Goal: Transaction & Acquisition: Subscribe to service/newsletter

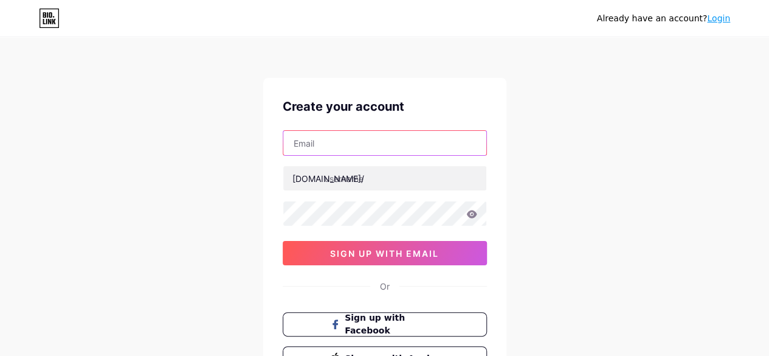
click at [369, 145] on input "text" at bounding box center [384, 143] width 203 height 24
type input "[EMAIL_ADDRESS][DOMAIN_NAME]"
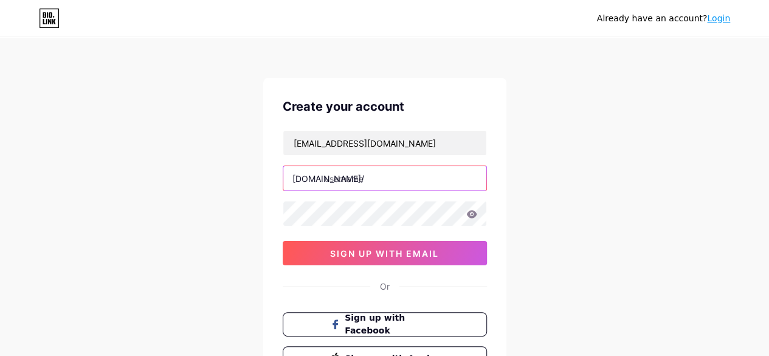
click at [377, 177] on input "text" at bounding box center [384, 178] width 203 height 24
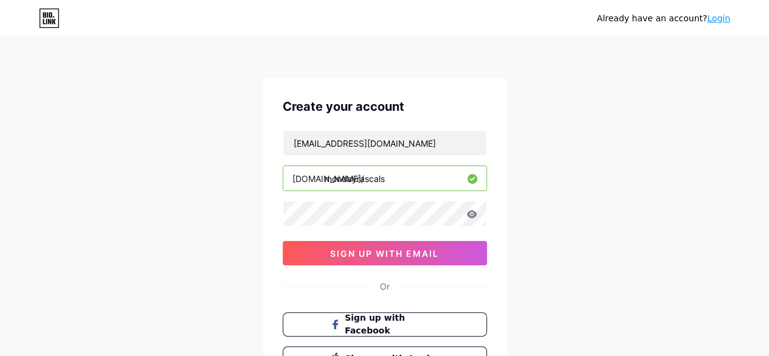
type input "mondayrascals"
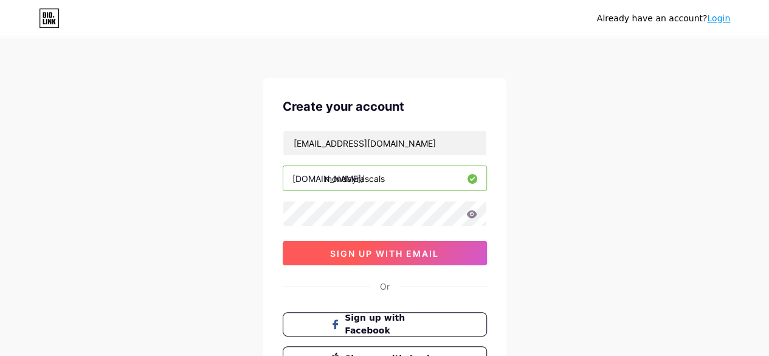
click at [424, 260] on button "sign up with email" at bounding box center [385, 253] width 204 height 24
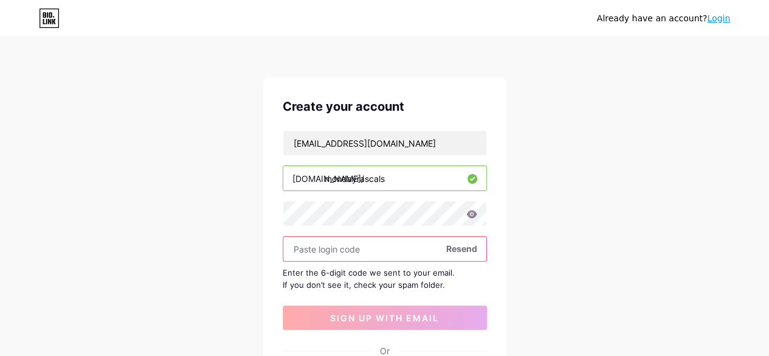
click at [342, 245] on input "text" at bounding box center [384, 248] width 203 height 24
paste input "445770"
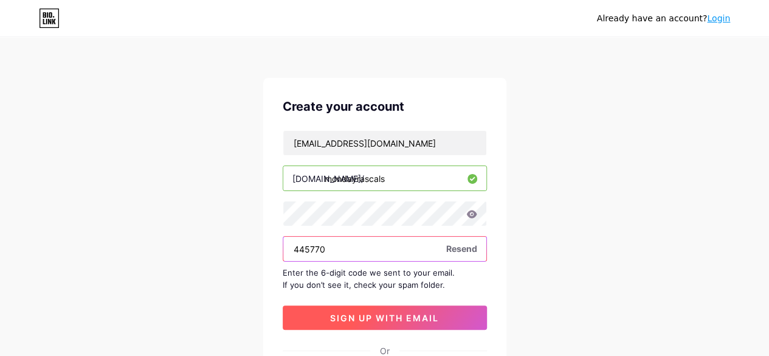
type input "445770"
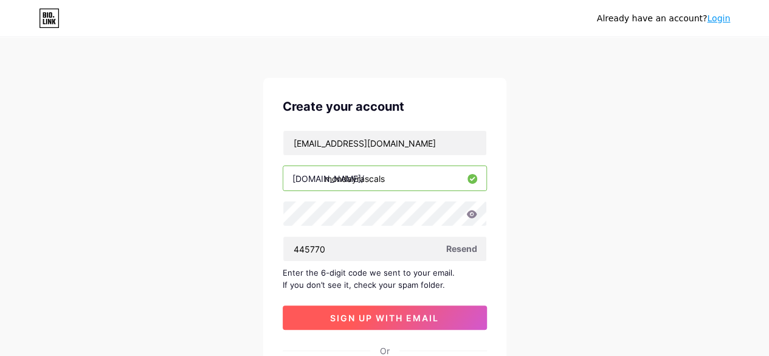
click at [375, 312] on span "sign up with email" at bounding box center [384, 317] width 109 height 10
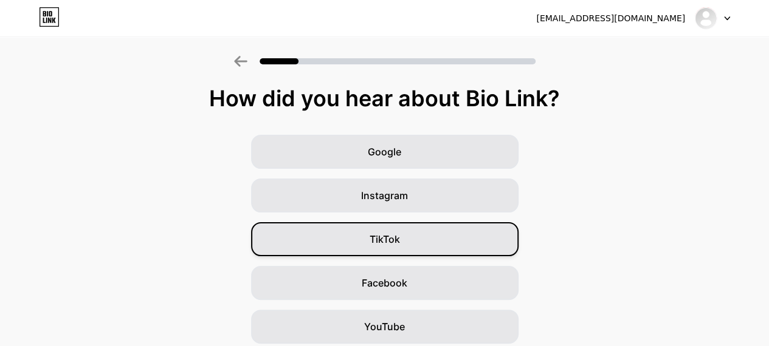
scroll to position [177, 0]
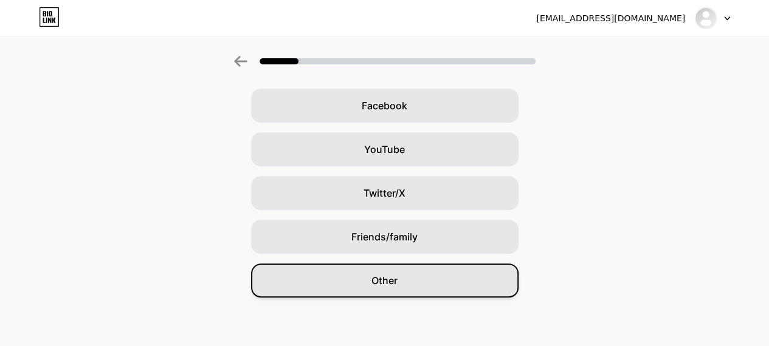
click at [410, 286] on div "Other" at bounding box center [384, 281] width 267 height 34
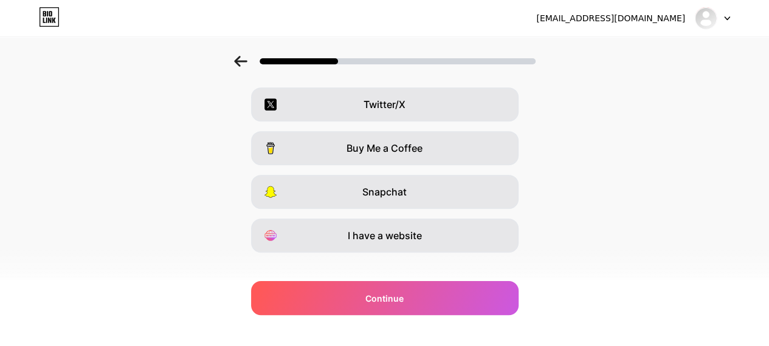
scroll to position [238, 0]
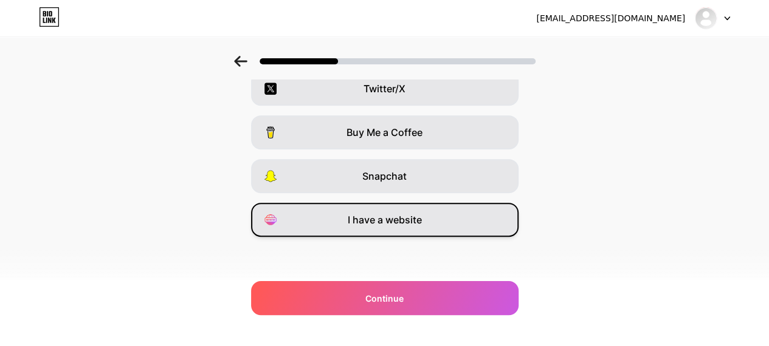
click at [456, 217] on div "I have a website" at bounding box center [384, 220] width 267 height 34
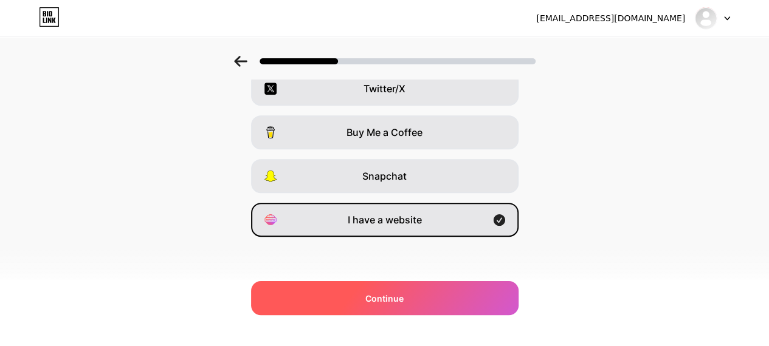
click at [424, 294] on div "Continue" at bounding box center [384, 298] width 267 height 34
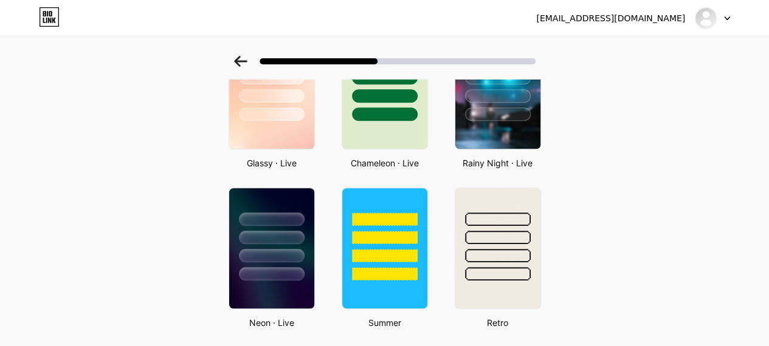
scroll to position [431, 0]
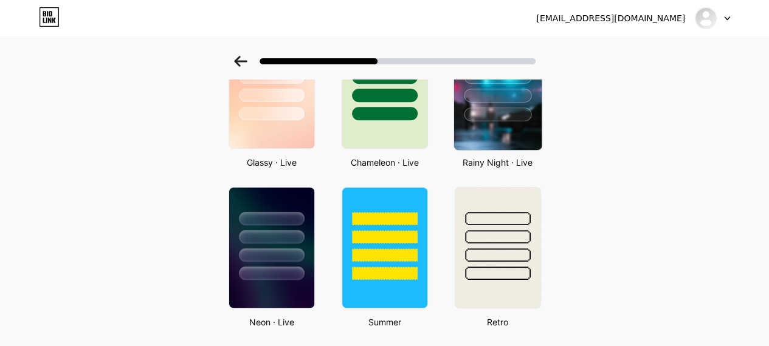
click at [518, 108] on div at bounding box center [497, 115] width 67 height 14
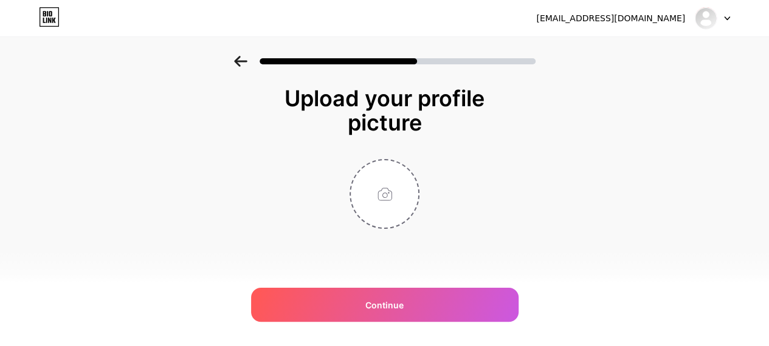
scroll to position [0, 0]
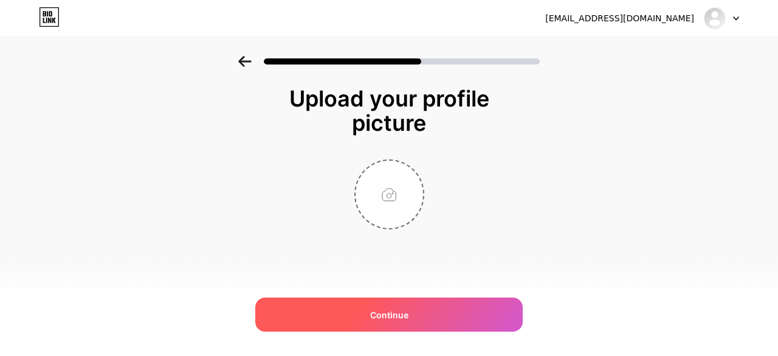
click at [407, 321] on div "Continue" at bounding box center [388, 314] width 267 height 34
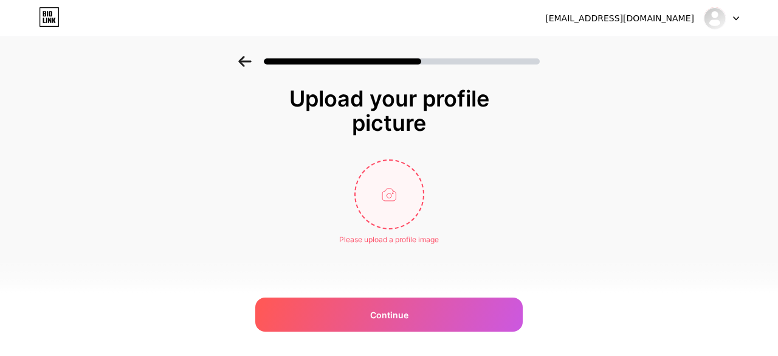
click at [392, 209] on input "file" at bounding box center [389, 193] width 67 height 67
type input "C:\fakepath\monday rascals.png"
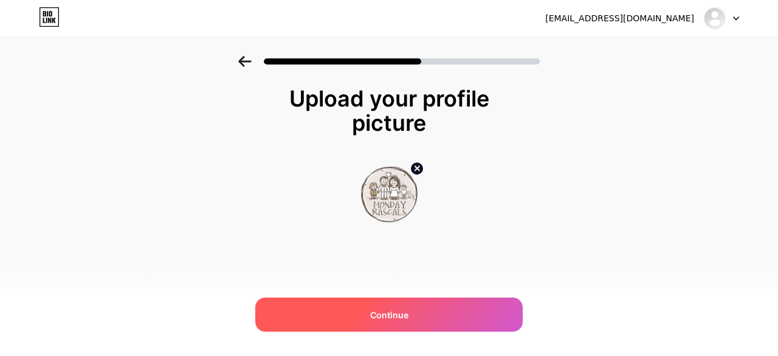
click at [431, 312] on div "Continue" at bounding box center [388, 314] width 267 height 34
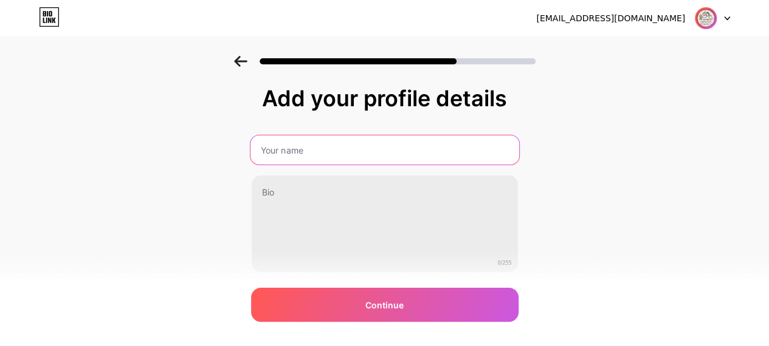
click at [295, 156] on input "text" at bounding box center [384, 150] width 269 height 29
type input "Monday Rascals"
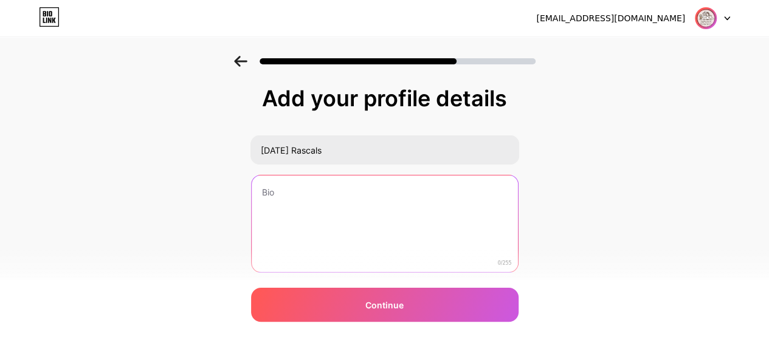
click at [308, 195] on textarea at bounding box center [385, 225] width 266 height 98
click at [322, 216] on textarea at bounding box center [385, 225] width 266 height 98
paste textarea "Monday Rascals specializes in candid photography and videography for weddings, …"
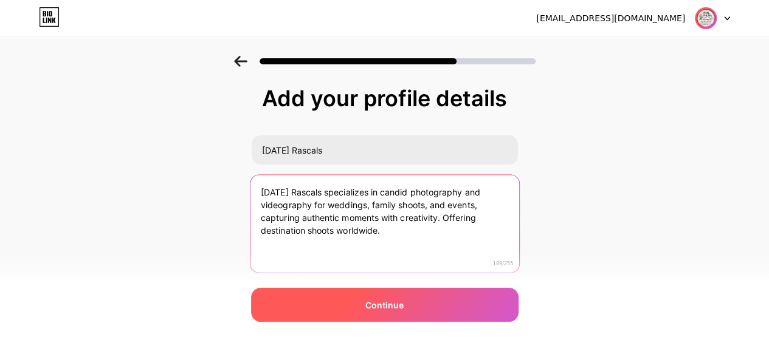
type textarea "Monday Rascals specializes in candid photography and videography for weddings, …"
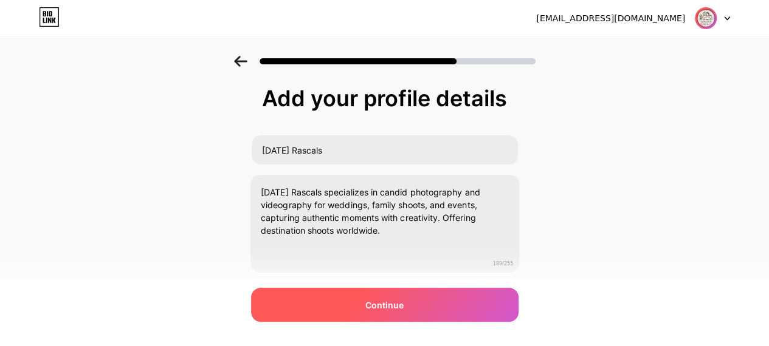
click at [373, 306] on span "Continue" at bounding box center [384, 305] width 38 height 13
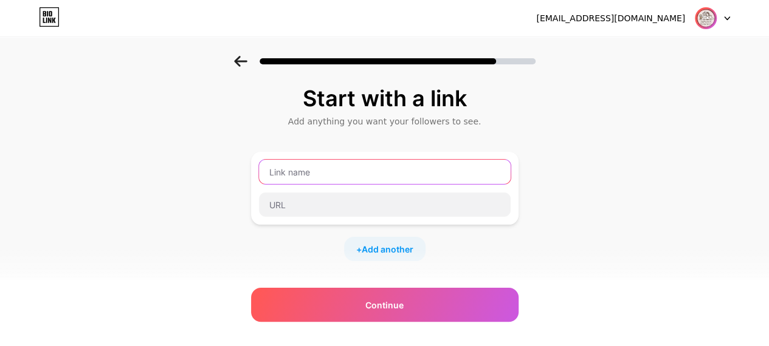
click at [370, 177] on input "text" at bounding box center [385, 172] width 252 height 24
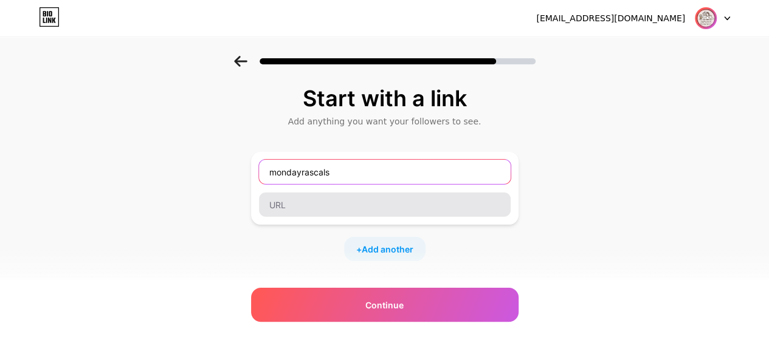
type input "mondayrascals"
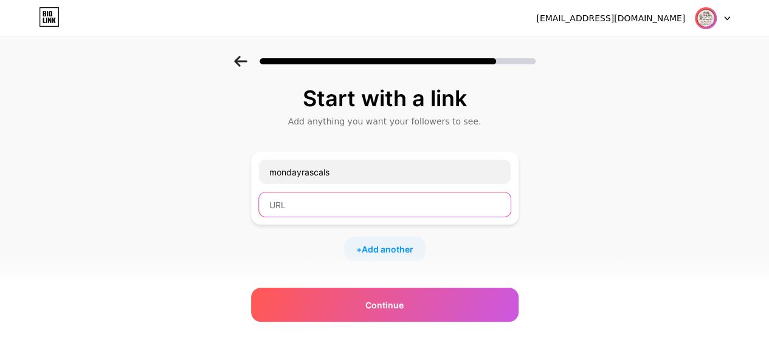
click at [331, 208] on input "text" at bounding box center [385, 205] width 252 height 24
click at [287, 205] on input "text" at bounding box center [385, 205] width 252 height 24
paste input "https://www.mondayrascals.com/"
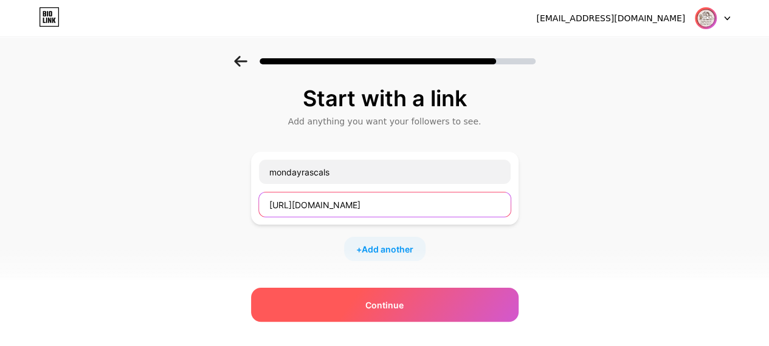
type input "https://www.mondayrascals.com/"
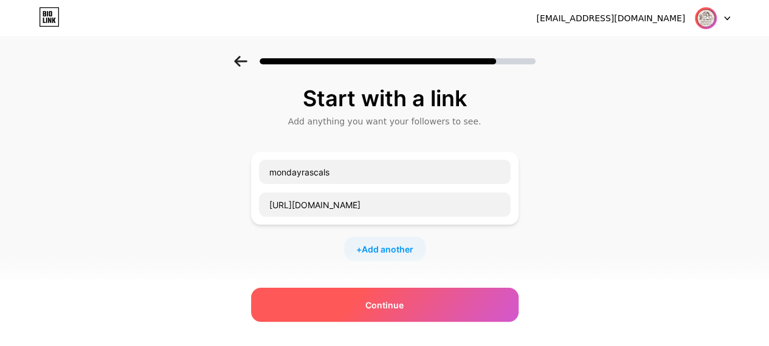
click at [383, 306] on span "Continue" at bounding box center [384, 305] width 38 height 13
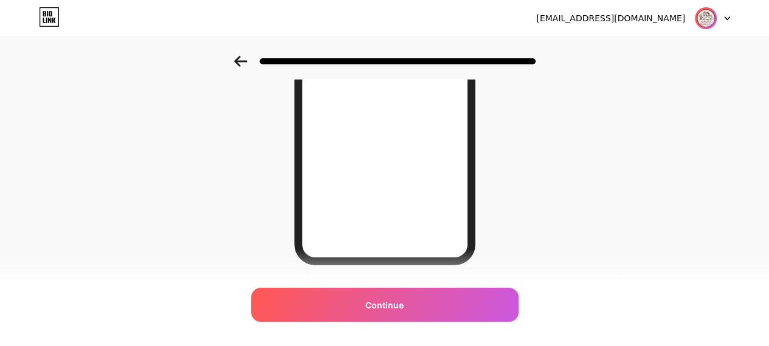
scroll to position [264, 0]
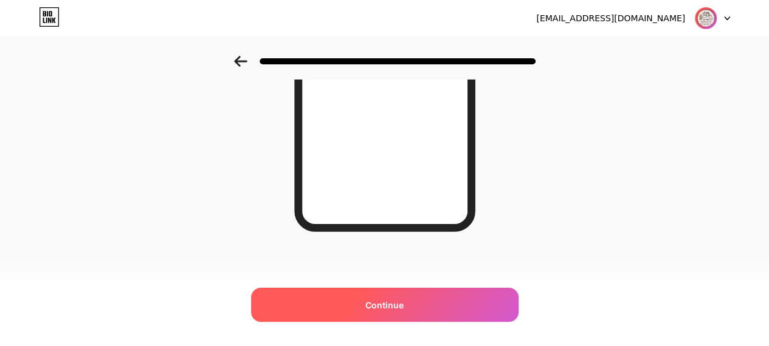
click at [420, 313] on div "Continue" at bounding box center [384, 305] width 267 height 34
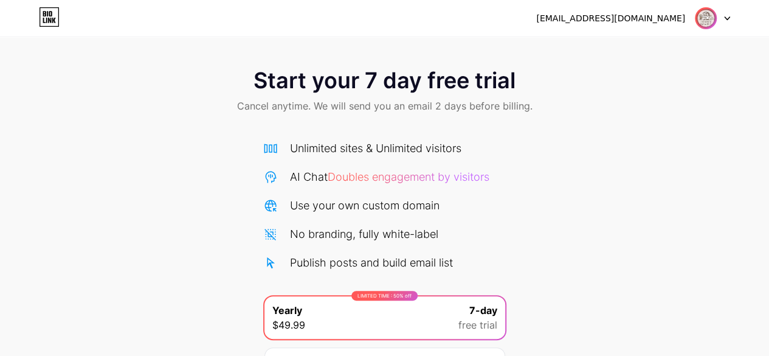
scroll to position [132, 0]
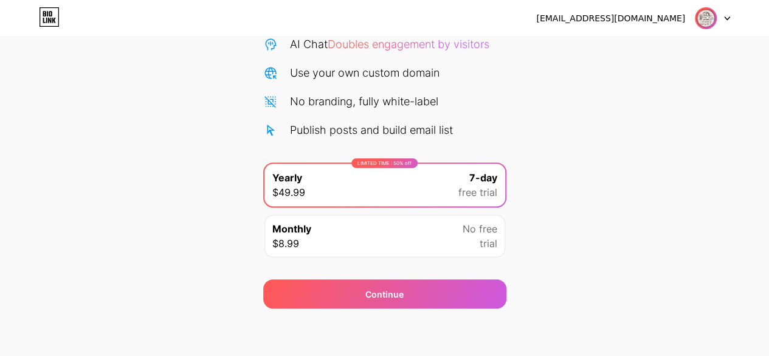
click at [471, 238] on div "No free trial" at bounding box center [479, 235] width 35 height 29
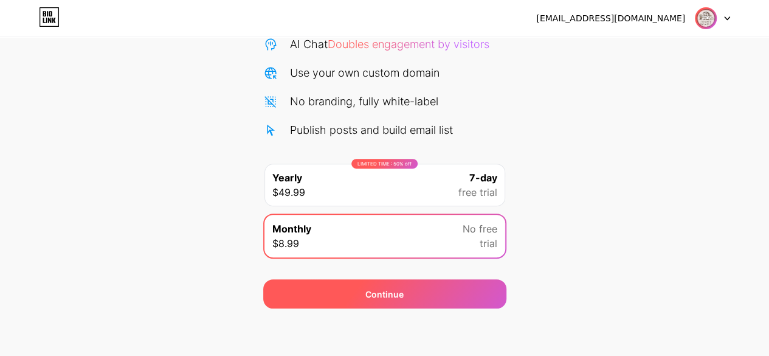
click at [456, 292] on div "Continue" at bounding box center [384, 293] width 243 height 29
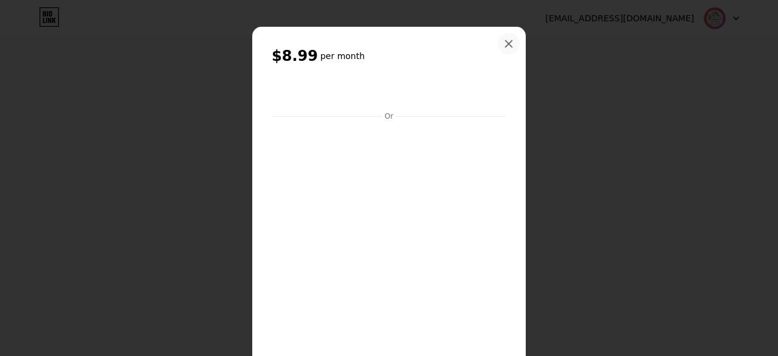
click at [504, 48] on icon at bounding box center [509, 44] width 10 height 10
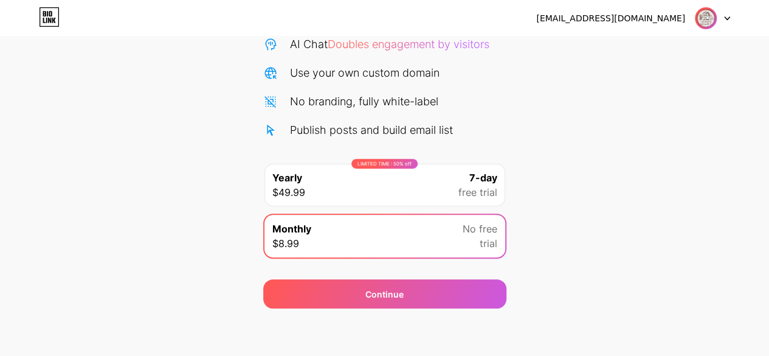
click at [712, 24] on img at bounding box center [705, 18] width 23 height 23
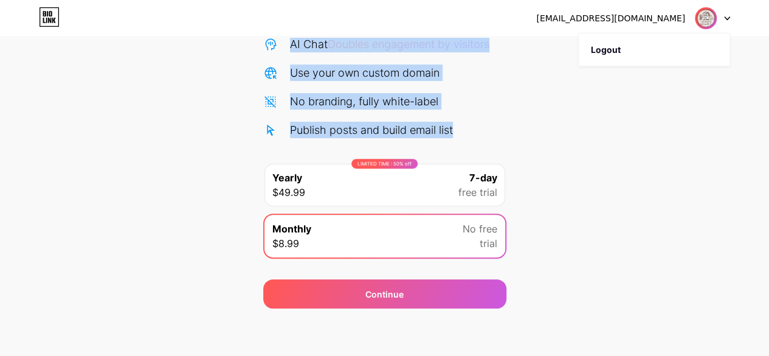
click at [647, 139] on div "Start your 7 day free trial Cancel anytime. We will send you an email 2 days be…" at bounding box center [384, 115] width 769 height 385
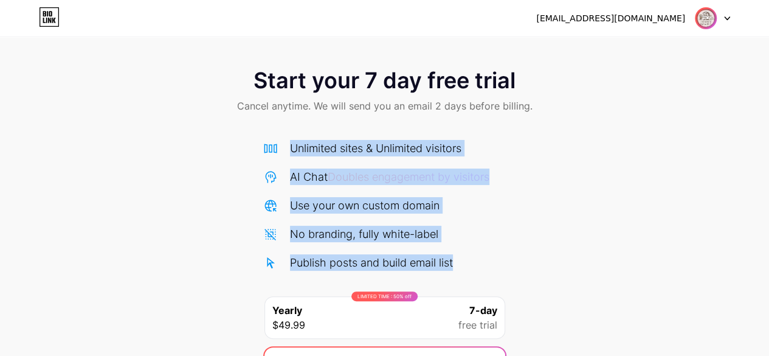
click at [572, 201] on div "Start your 7 day free trial Cancel anytime. We will send you an email 2 days be…" at bounding box center [384, 248] width 769 height 385
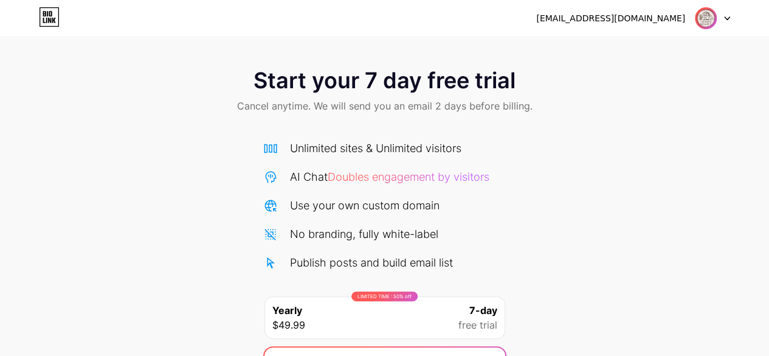
click at [572, 201] on div "Start your 7 day free trial Cancel anytime. We will send you an email 2 days be…" at bounding box center [384, 248] width 769 height 385
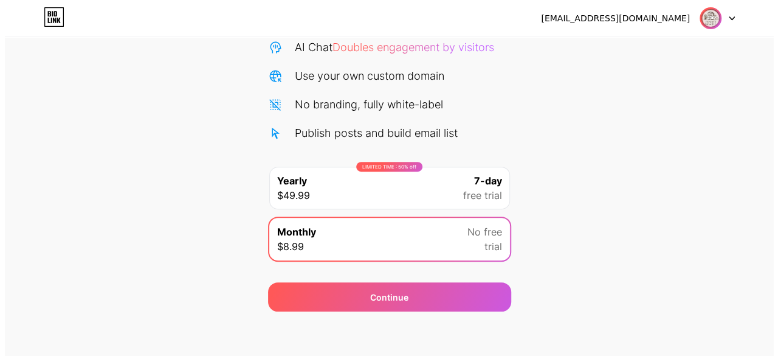
scroll to position [132, 0]
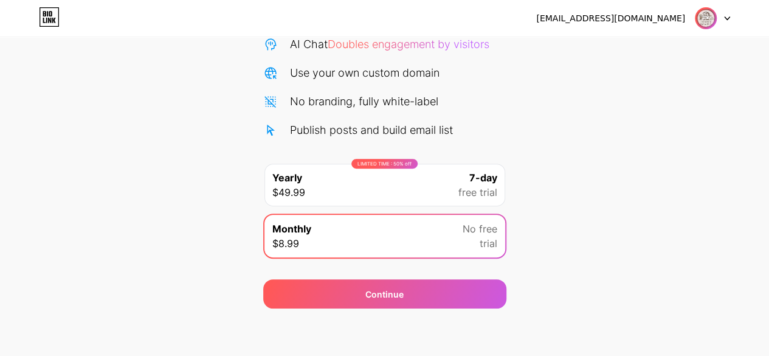
click at [464, 188] on span "free trial" at bounding box center [477, 192] width 39 height 15
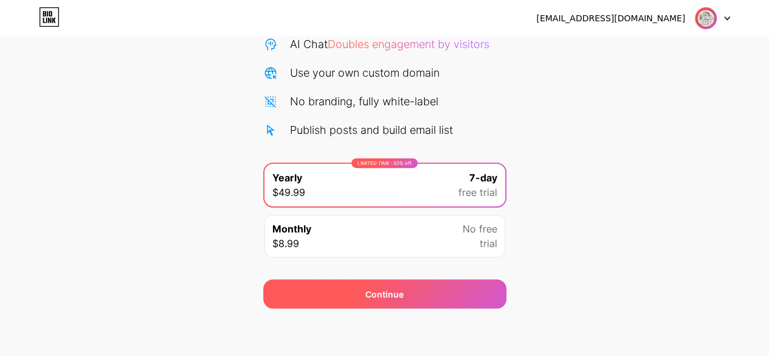
click at [427, 294] on div "Continue" at bounding box center [384, 293] width 243 height 29
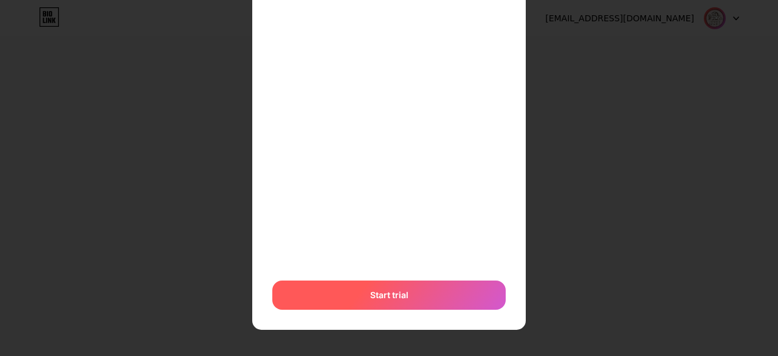
click at [426, 286] on div "Start trial" at bounding box center [388, 294] width 233 height 29
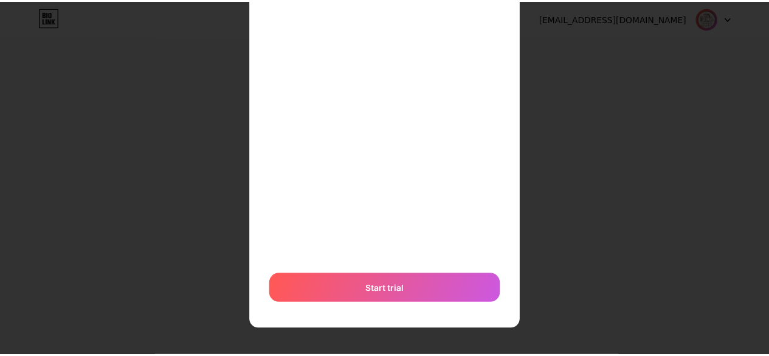
scroll to position [0, 0]
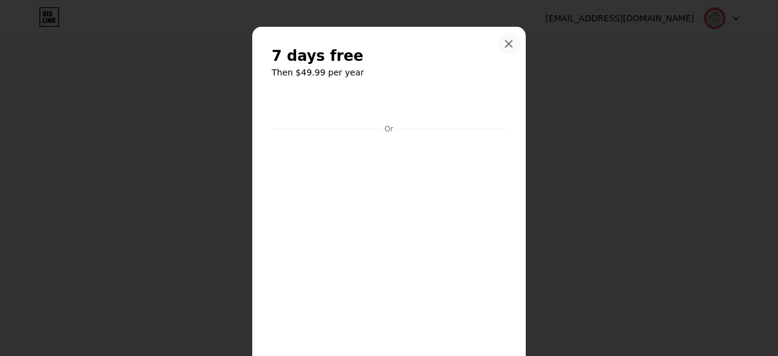
click at [508, 49] on div at bounding box center [509, 44] width 22 height 22
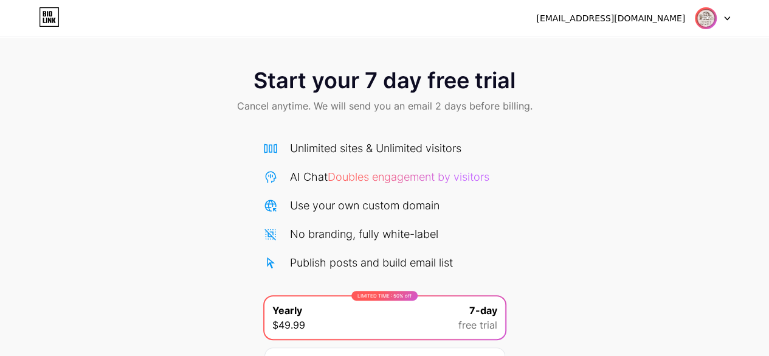
click at [644, 22] on div "[EMAIL_ADDRESS][DOMAIN_NAME]" at bounding box center [610, 18] width 149 height 13
click at [702, 13] on img at bounding box center [705, 18] width 23 height 23
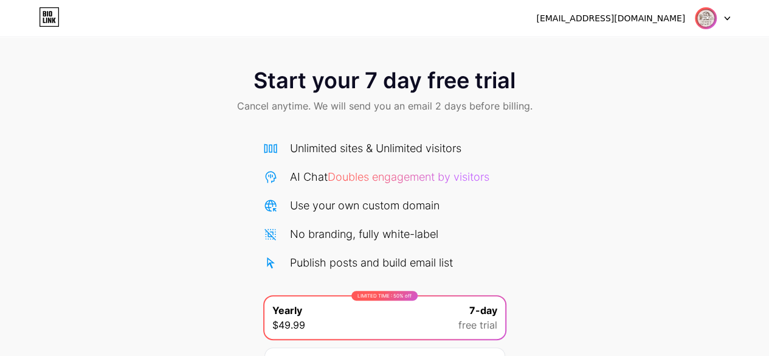
click at [656, 204] on div "Start your 7 day free trial Cancel anytime. We will send you an email 2 days be…" at bounding box center [384, 248] width 769 height 385
click at [657, 204] on div "Start your 7 day free trial Cancel anytime. We will send you an email 2 days be…" at bounding box center [384, 248] width 769 height 385
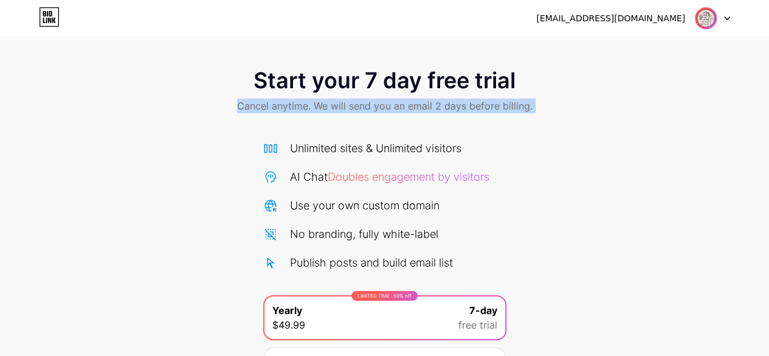
click at [657, 204] on div "Start your 7 day free trial Cancel anytime. We will send you an email 2 days be…" at bounding box center [384, 248] width 769 height 385
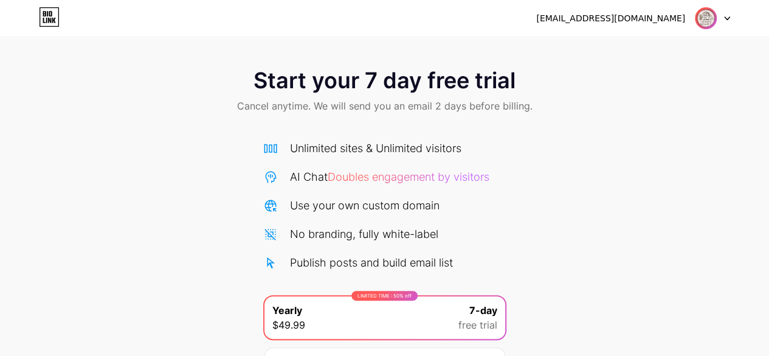
click at [715, 14] on img at bounding box center [705, 18] width 23 height 23
click at [594, 146] on div "Start your 7 day free trial Cancel anytime. We will send you an email 2 days be…" at bounding box center [384, 248] width 769 height 385
click at [707, 11] on img at bounding box center [705, 18] width 23 height 23
click at [675, 66] on div "Start your 7 day free trial Cancel anytime. We will send you an email 2 days be…" at bounding box center [384, 92] width 769 height 72
click at [699, 21] on img at bounding box center [705, 18] width 23 height 23
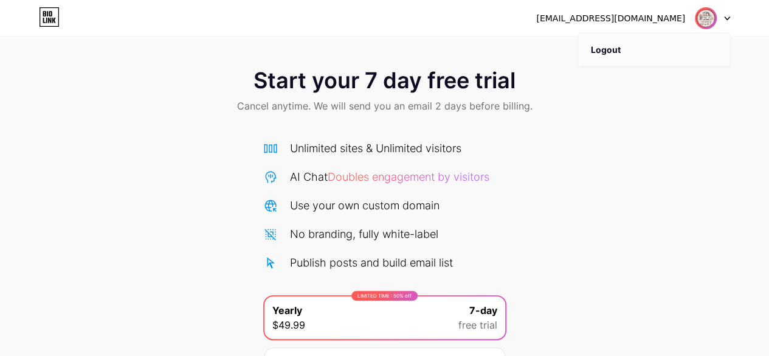
click at [657, 52] on li "Logout" at bounding box center [654, 49] width 151 height 33
click at [611, 54] on li "Logout" at bounding box center [654, 49] width 151 height 33
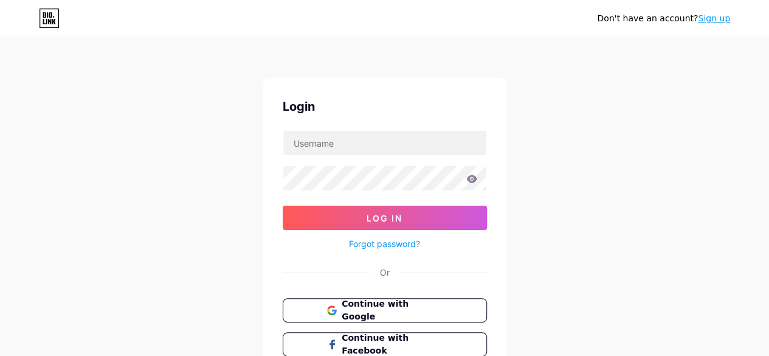
click at [611, 54] on div "Don't have an account? Sign up Login Log In Forgot password? Or Continue with G…" at bounding box center [384, 224] width 769 height 449
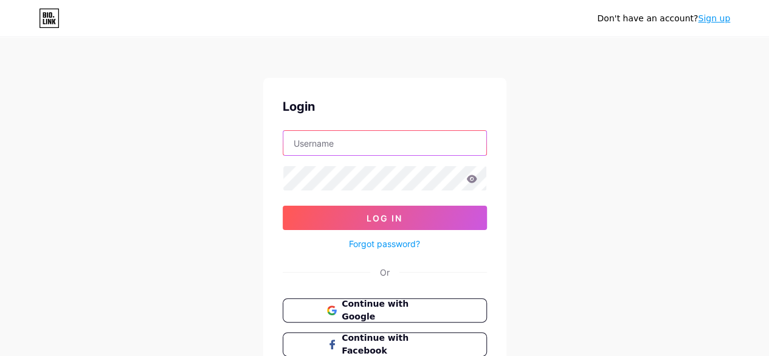
click at [447, 143] on input "text" at bounding box center [384, 143] width 203 height 24
type input "[EMAIL_ADDRESS][DOMAIN_NAME]"
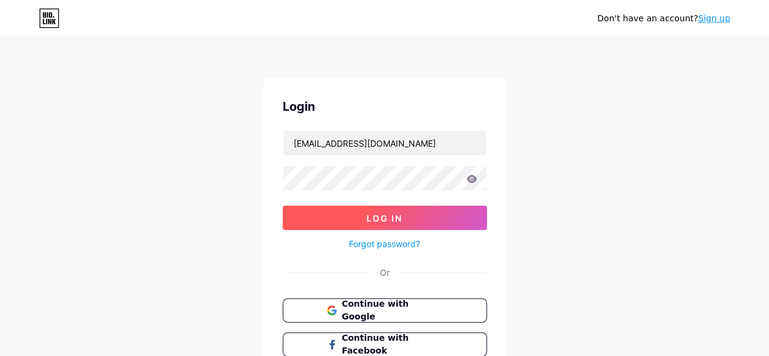
click at [384, 230] on div "Forgot password?" at bounding box center [385, 240] width 204 height 21
click at [386, 225] on button "Log In" at bounding box center [385, 217] width 204 height 24
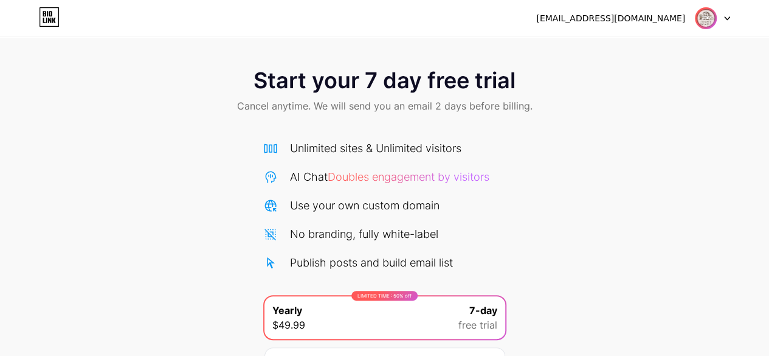
click at [697, 26] on img at bounding box center [705, 18] width 23 height 23
click at [680, 136] on div "Start your 7 day free trial Cancel anytime. We will send you an email 2 days be…" at bounding box center [384, 248] width 769 height 385
click at [53, 24] on icon at bounding box center [49, 16] width 21 height 19
click at [45, 22] on icon at bounding box center [49, 16] width 21 height 19
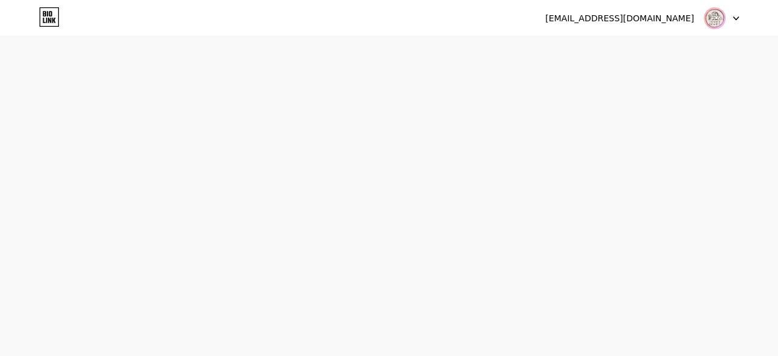
click at [45, 22] on icon at bounding box center [44, 20] width 2 height 5
click at [45, 22] on html "mondayrascals17@gmail.com Logout Link Copied Start your 7 day free trial Cancel…" at bounding box center [389, 178] width 778 height 356
click at [45, 0] on html at bounding box center [389, 0] width 778 height 0
click at [705, 20] on img at bounding box center [714, 18] width 23 height 23
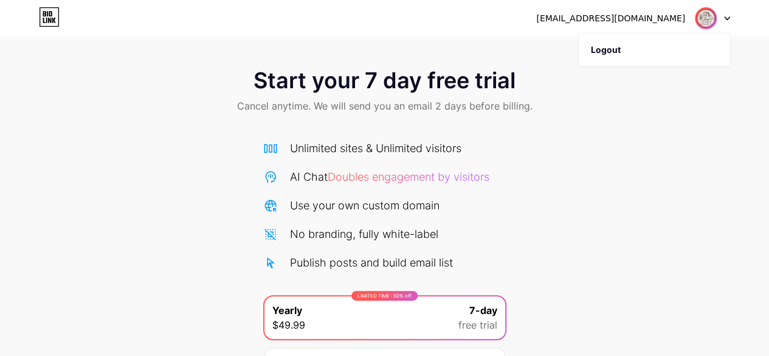
click at [660, 167] on div "Start your 7 day free trial Cancel anytime. We will send you an email 2 days be…" at bounding box center [384, 248] width 769 height 385
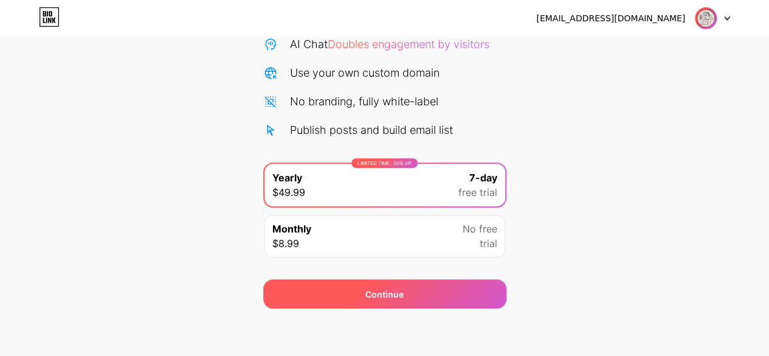
click at [427, 296] on div "Continue" at bounding box center [384, 293] width 243 height 29
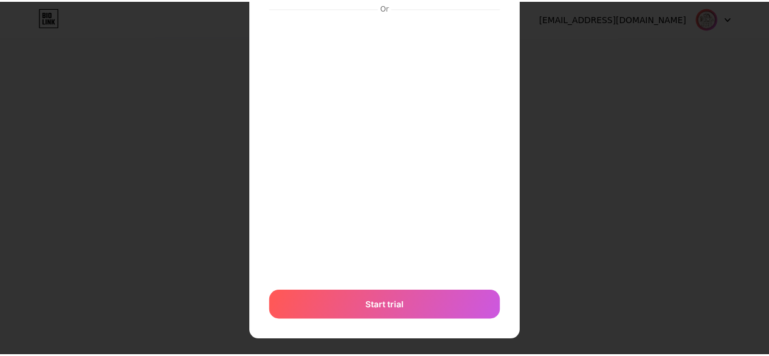
scroll to position [0, 0]
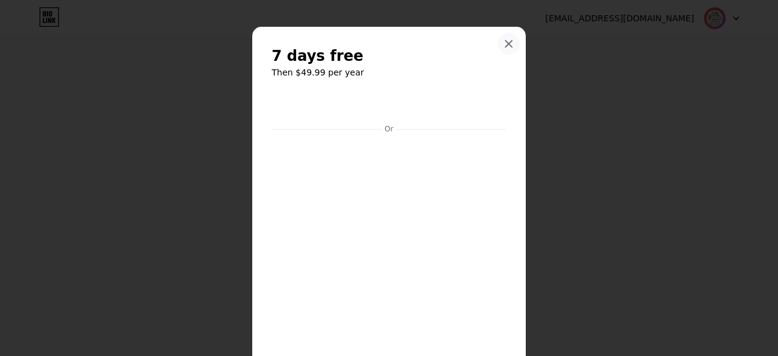
click at [508, 43] on icon at bounding box center [509, 44] width 10 height 10
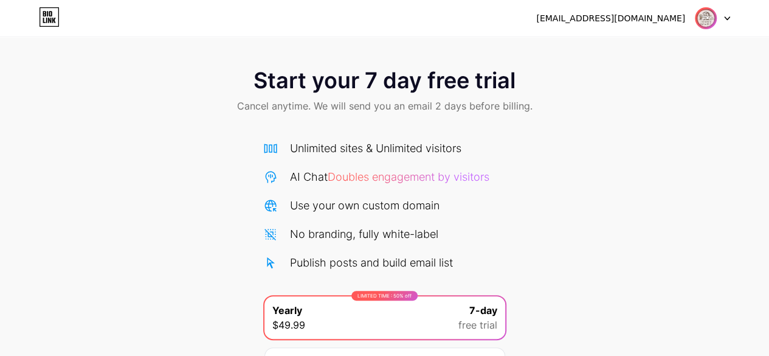
click at [641, 19] on div "[EMAIL_ADDRESS][DOMAIN_NAME]" at bounding box center [610, 18] width 149 height 13
click at [648, 45] on div "Start your 7 day free trial Cancel anytime. We will send you an email 2 days be…" at bounding box center [384, 220] width 769 height 441
click at [717, 16] on div at bounding box center [712, 18] width 35 height 22
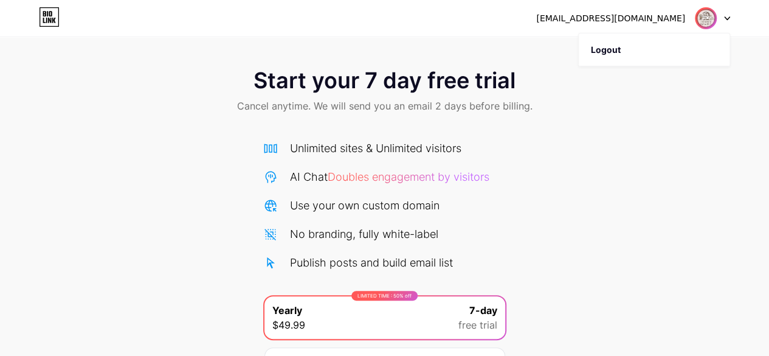
click at [717, 16] on div at bounding box center [712, 18] width 35 height 22
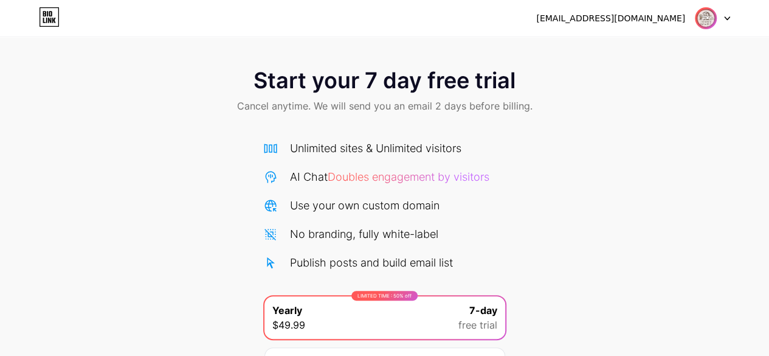
click at [706, 13] on img at bounding box center [705, 18] width 23 height 23
click at [360, 30] on div "[EMAIL_ADDRESS][DOMAIN_NAME] Logout" at bounding box center [384, 18] width 769 height 36
click at [57, 18] on icon at bounding box center [49, 16] width 21 height 19
click at [727, 22] on div at bounding box center [712, 18] width 35 height 22
click at [724, 112] on div "Start your 7 day free trial Cancel anytime. We will send you an email 2 days be…" at bounding box center [384, 92] width 769 height 72
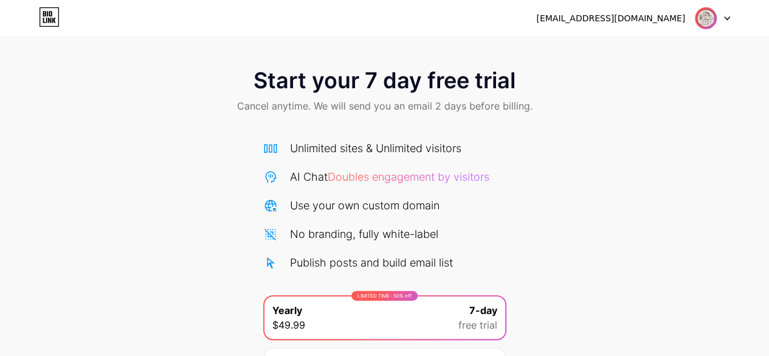
scroll to position [132, 0]
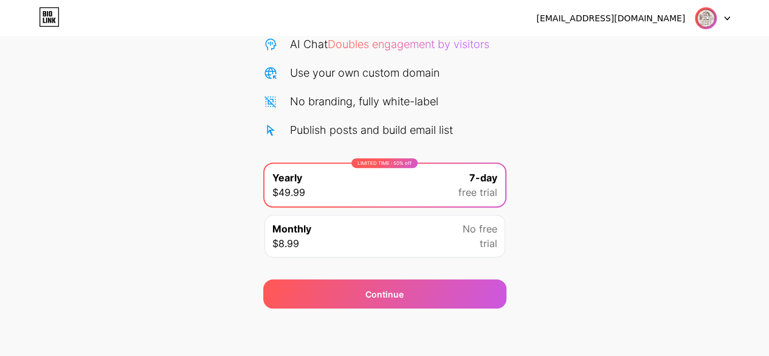
click at [594, 228] on div "Start your 7 day free trial Cancel anytime. We will send you an email 2 days be…" at bounding box center [384, 115] width 769 height 385
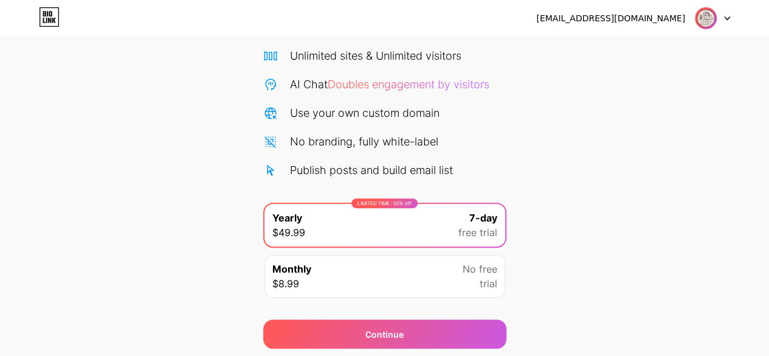
scroll to position [63, 0]
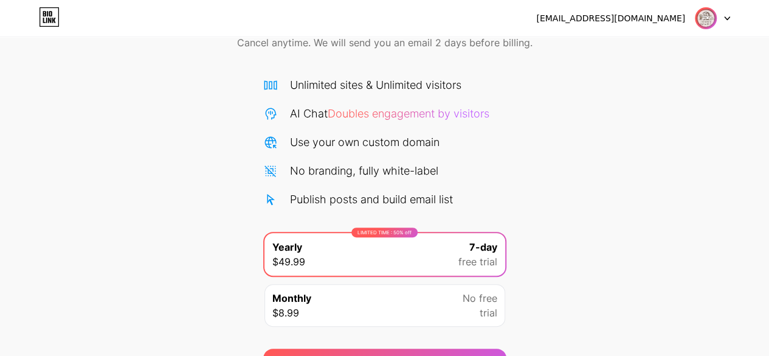
click at [706, 9] on img at bounding box center [705, 18] width 23 height 23
click at [671, 9] on div "[EMAIL_ADDRESS][DOMAIN_NAME]" at bounding box center [633, 18] width 194 height 22
click at [715, 10] on span at bounding box center [705, 18] width 23 height 23
click at [735, 18] on div "[EMAIL_ADDRESS][DOMAIN_NAME] Logout" at bounding box center [384, 18] width 769 height 22
click at [733, 18] on div "[EMAIL_ADDRESS][DOMAIN_NAME] Logout" at bounding box center [384, 18] width 769 height 22
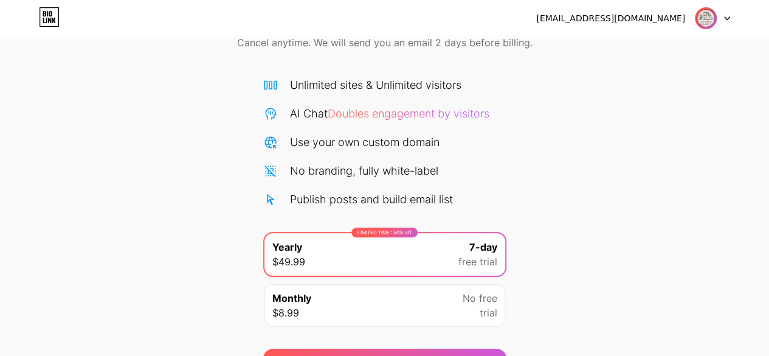
click at [721, 18] on div at bounding box center [712, 18] width 35 height 22
click at [701, 18] on img at bounding box center [705, 18] width 23 height 23
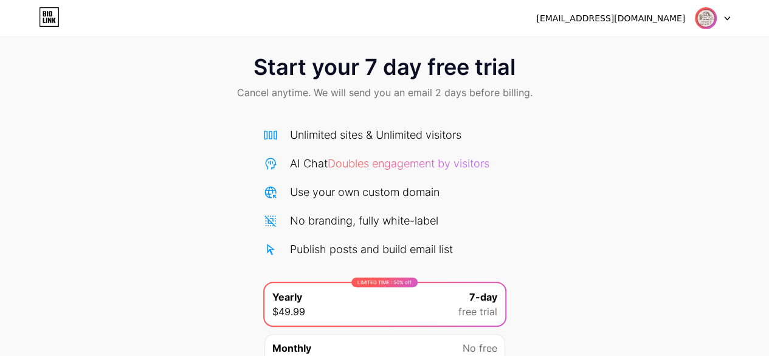
scroll to position [9, 0]
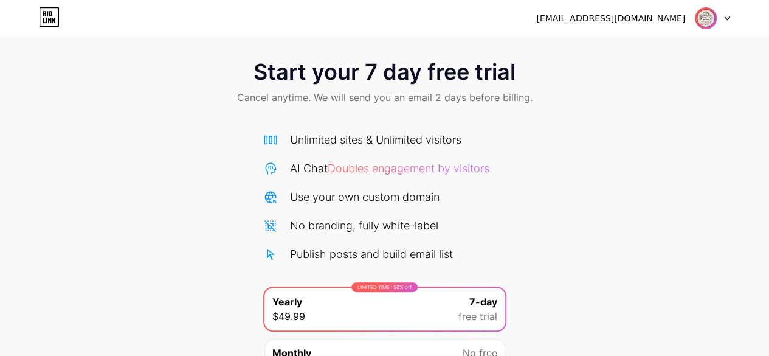
click at [52, 16] on icon at bounding box center [49, 16] width 21 height 19
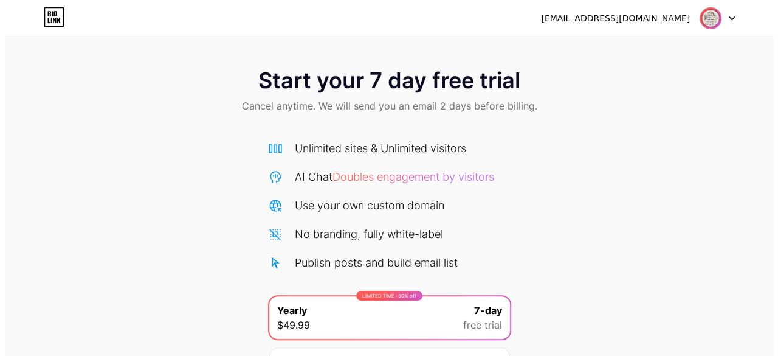
scroll to position [132, 0]
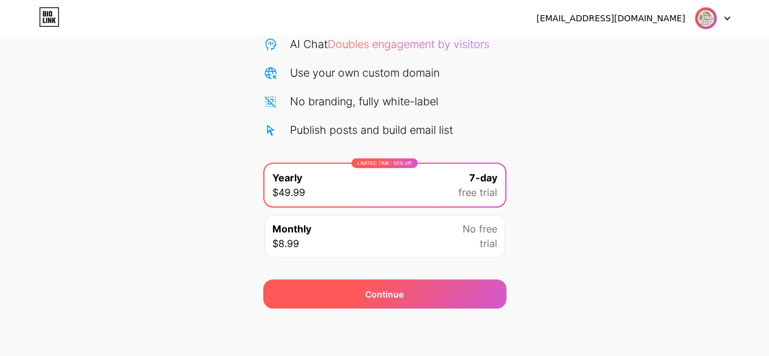
click at [346, 300] on div "Continue" at bounding box center [384, 293] width 243 height 29
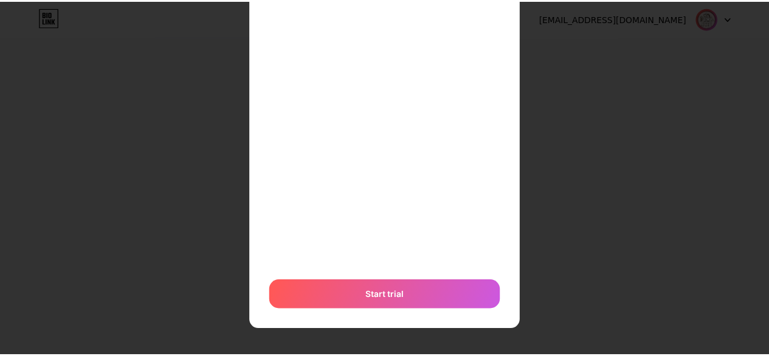
scroll to position [0, 0]
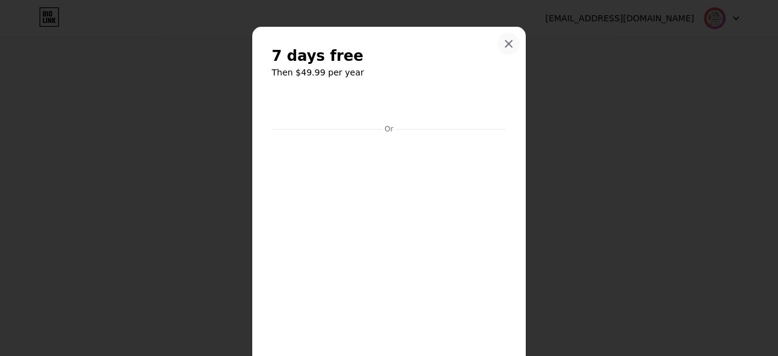
click at [498, 41] on div at bounding box center [509, 44] width 22 height 22
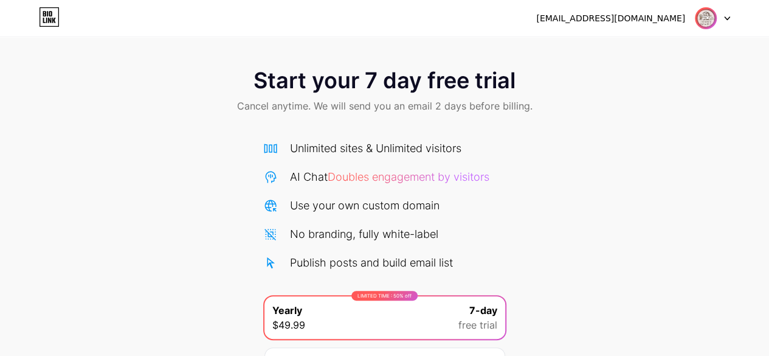
click at [461, 48] on div "Start your 7 day free trial Cancel anytime. We will send you an email 2 days be…" at bounding box center [384, 220] width 769 height 441
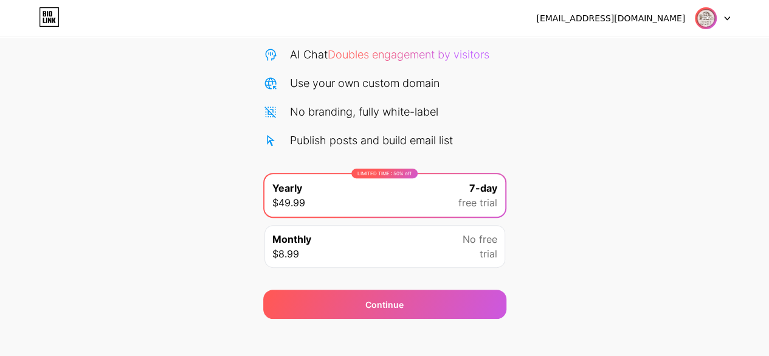
scroll to position [132, 0]
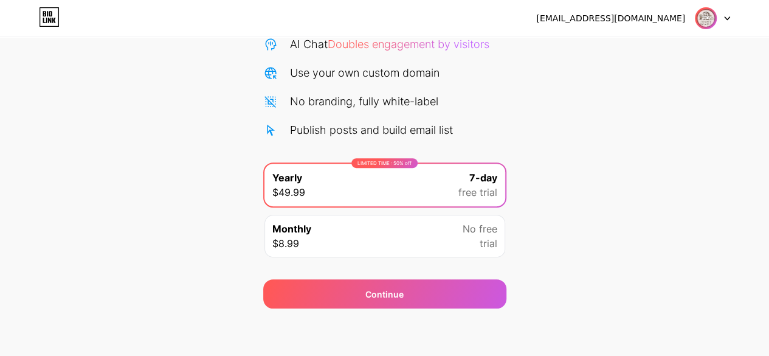
click at [401, 231] on div "Monthly $8.99 No free trial" at bounding box center [384, 236] width 241 height 43
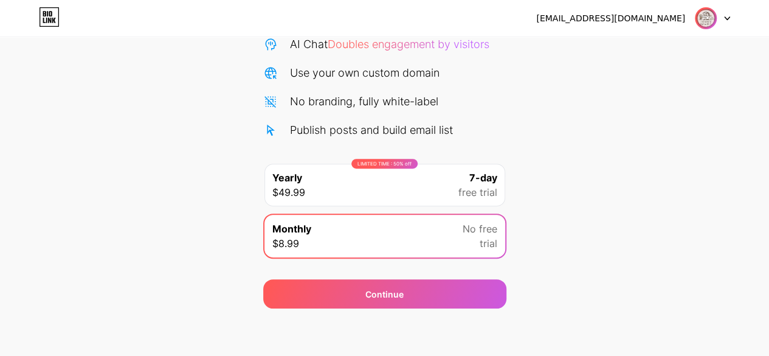
click at [547, 198] on div "Start your 7 day free trial Cancel anytime. We will send you an email 2 days be…" at bounding box center [384, 115] width 769 height 385
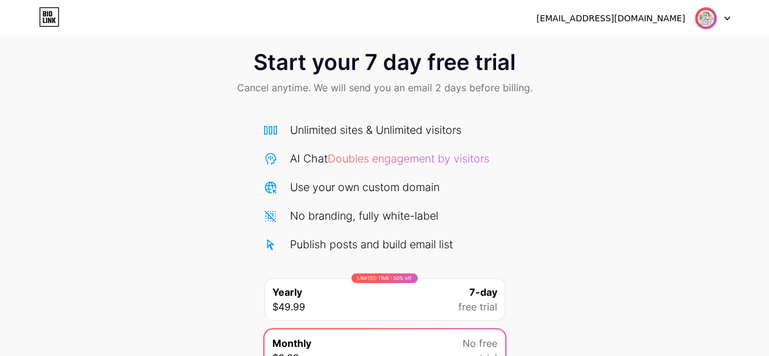
scroll to position [0, 0]
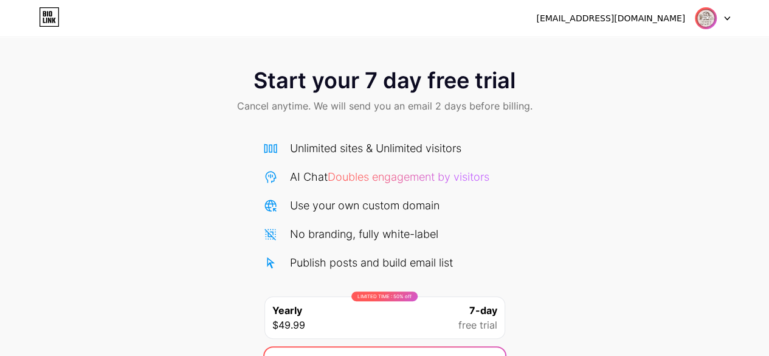
click at [45, 21] on icon at bounding box center [49, 16] width 21 height 19
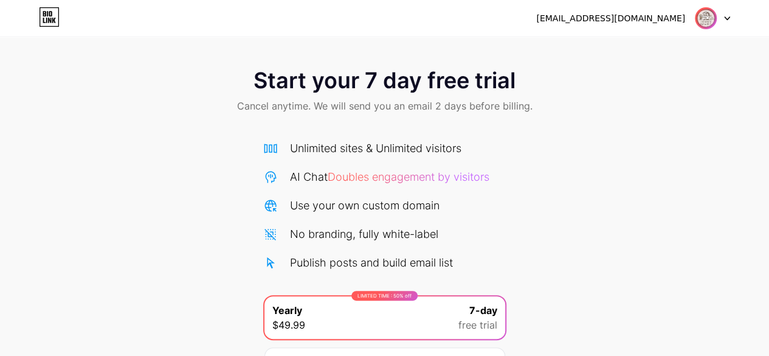
scroll to position [132, 0]
